Goal: Ask a question: Seek information or help from site administrators or community

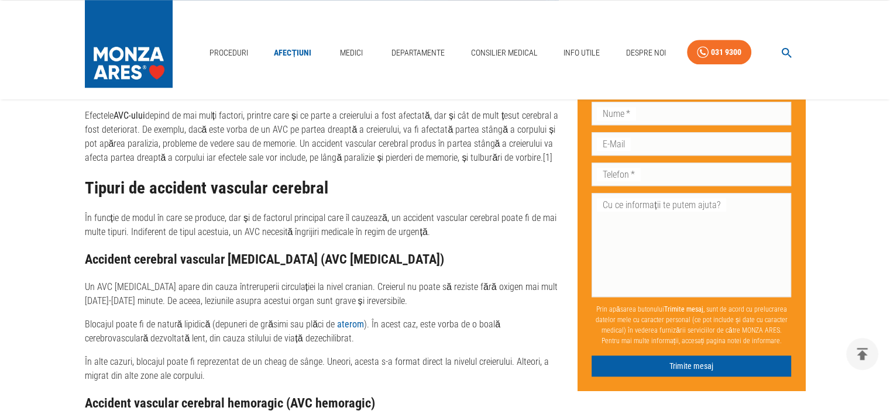
scroll to position [1045, 0]
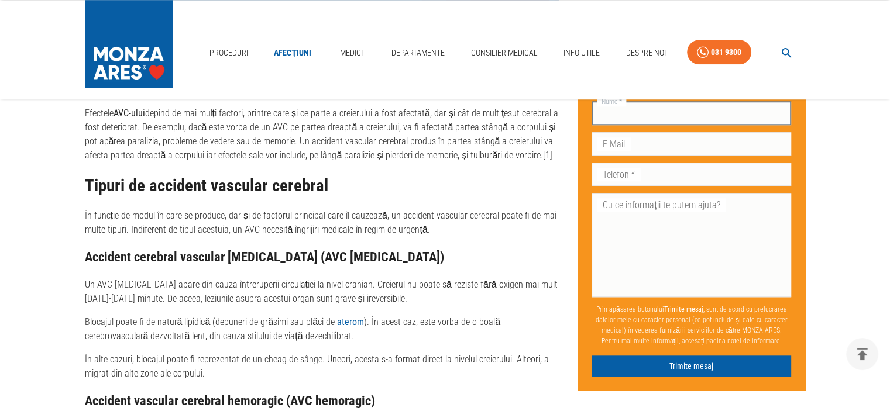
click at [650, 112] on input "Nume   *" at bounding box center [690, 113] width 199 height 23
type input "[PERSON_NAME]"
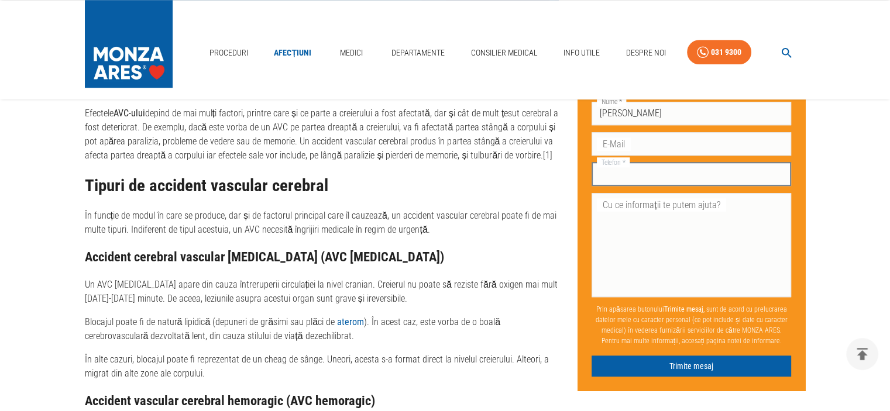
click at [641, 181] on input "Telefon   *" at bounding box center [690, 174] width 199 height 23
type input "06765330060"
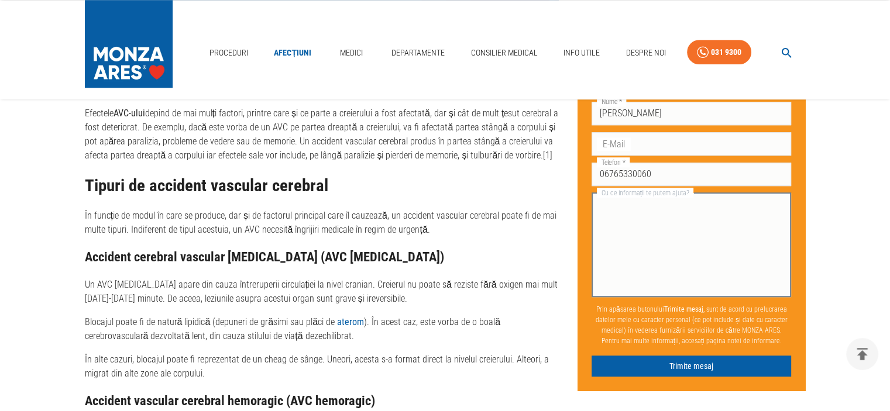
click at [617, 229] on textarea "Cu ce informații te putem ajuta?" at bounding box center [691, 245] width 183 height 94
type textarea "as dori mai multe informatii pt avc [MEDICAL_DATA]"
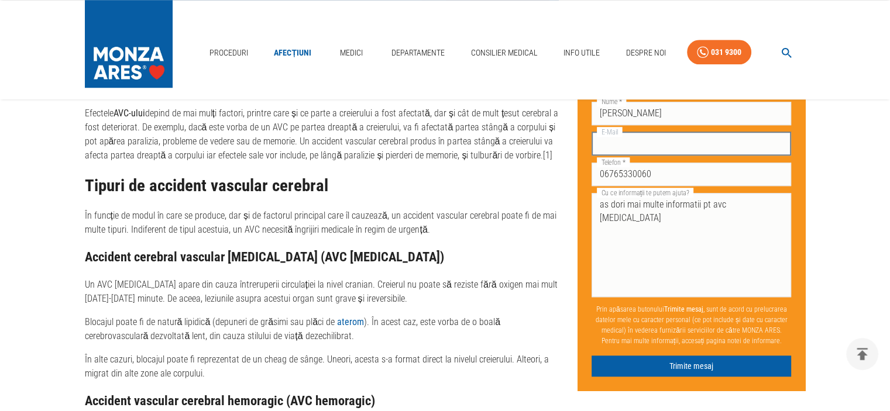
click at [632, 144] on input "E-Mail" at bounding box center [690, 143] width 199 height 23
type input "[EMAIL_ADDRESS][DOMAIN_NAME]"
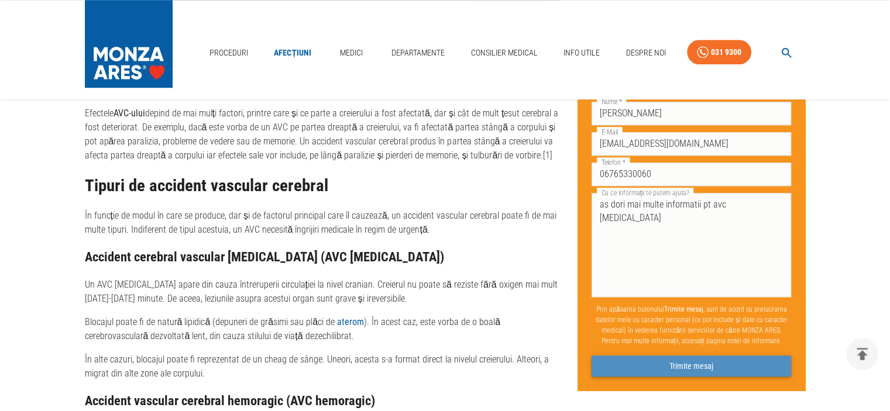
click at [707, 360] on button "Trimite mesaj" at bounding box center [690, 367] width 199 height 22
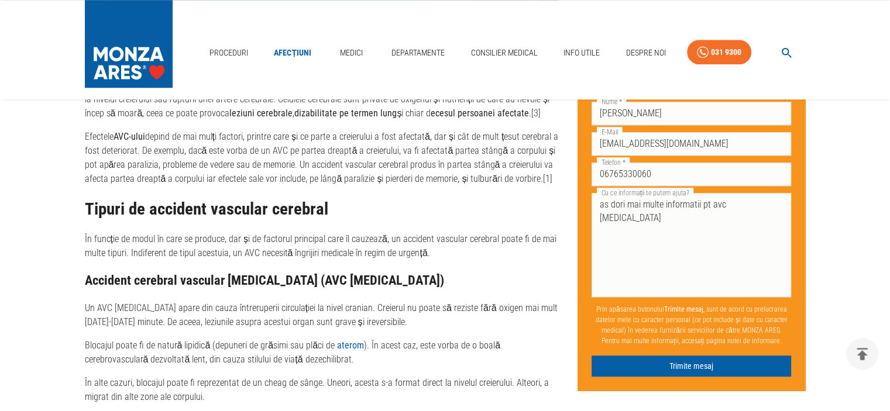
scroll to position [1049, 0]
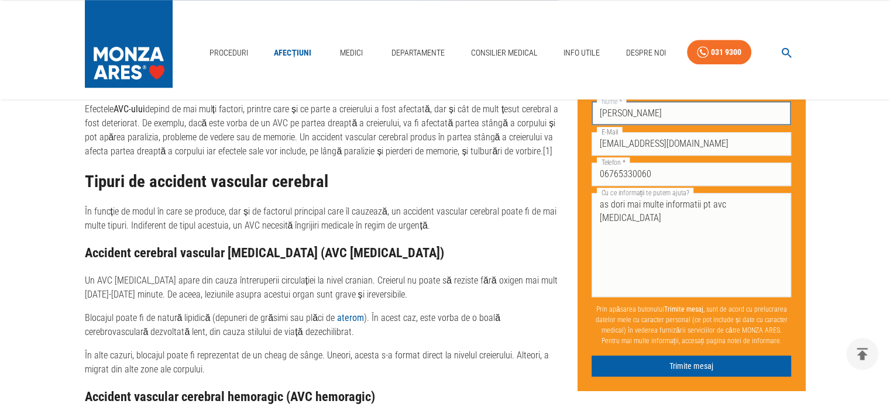
click at [735, 116] on input "[PERSON_NAME]" at bounding box center [690, 113] width 199 height 23
click at [765, 108] on input "[PERSON_NAME]" at bounding box center [690, 113] width 199 height 23
click at [708, 114] on input "[PERSON_NAME]" at bounding box center [690, 113] width 199 height 23
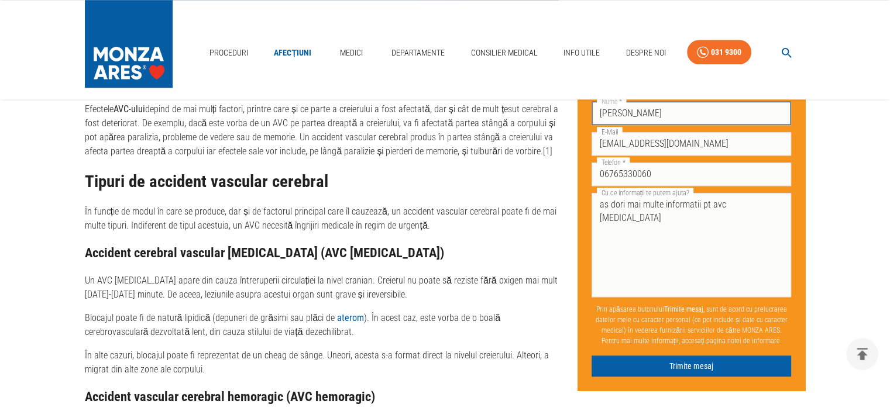
click at [708, 114] on input "[PERSON_NAME]" at bounding box center [690, 113] width 199 height 23
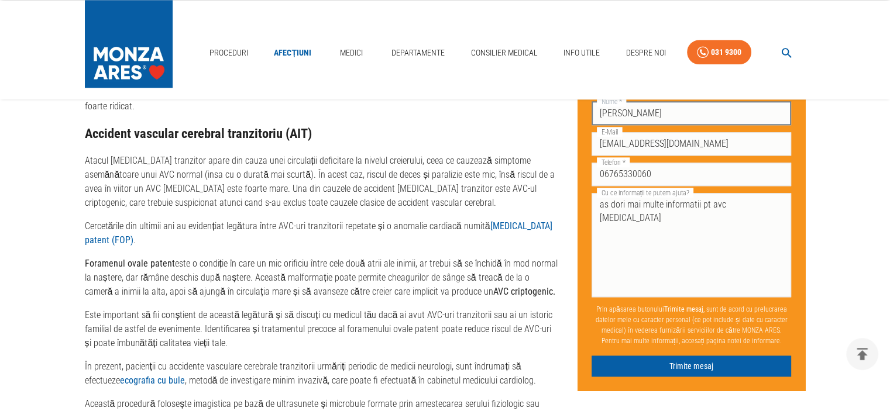
scroll to position [1400, 0]
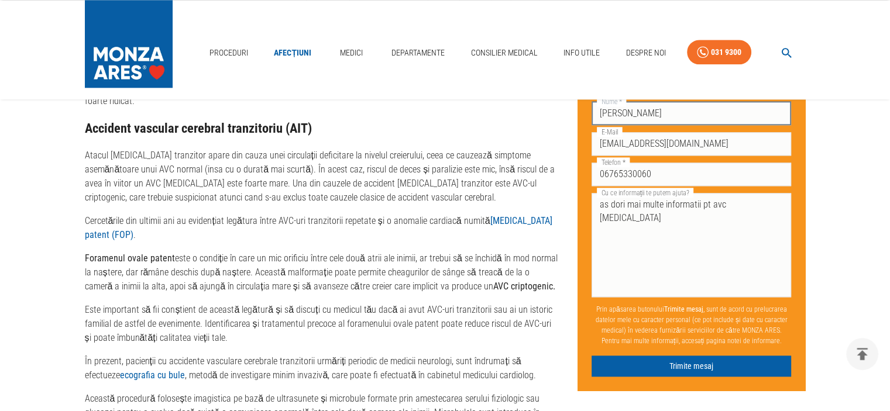
type input "[PERSON_NAME]"
